Goal: Task Accomplishment & Management: Manage account settings

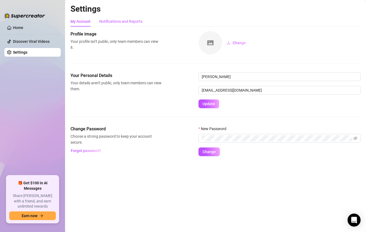
click at [125, 23] on div "Notifications and Reports" at bounding box center [120, 21] width 43 height 6
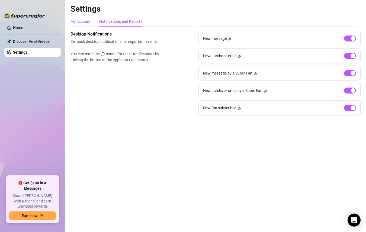
click at [87, 23] on div "My Account" at bounding box center [81, 21] width 20 height 6
